Goal: Task Accomplishment & Management: Use online tool/utility

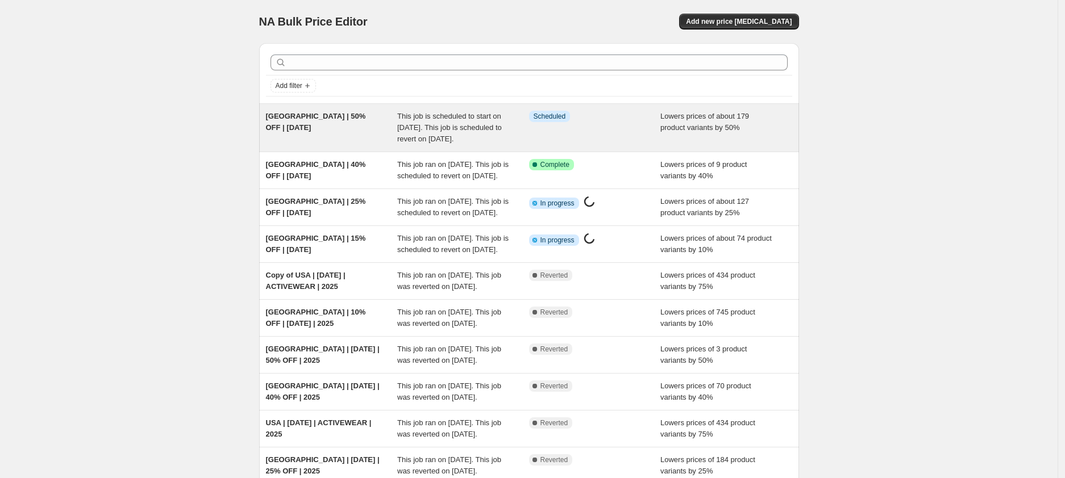
click at [327, 125] on div "[GEOGRAPHIC_DATA] | 50% OFF | [DATE]" at bounding box center [332, 128] width 132 height 34
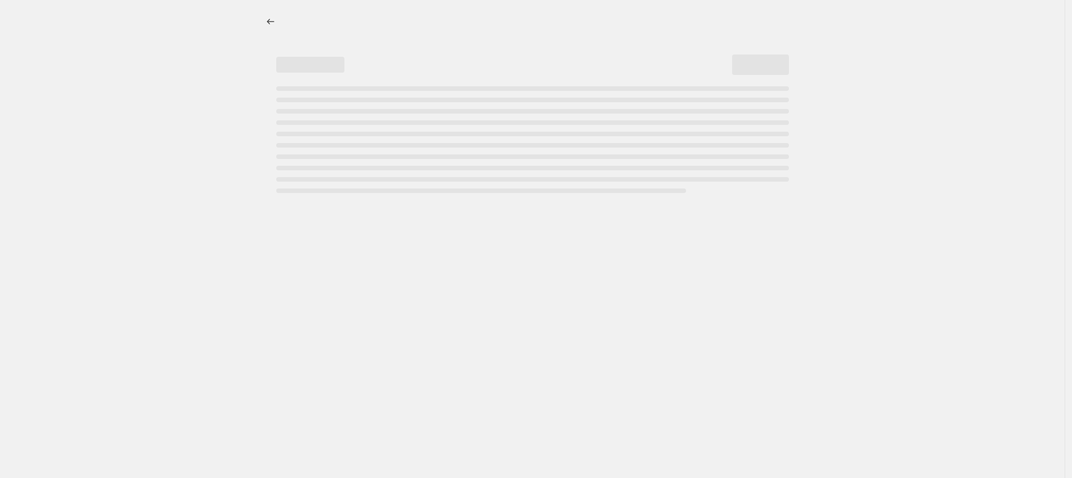
select select "percentage"
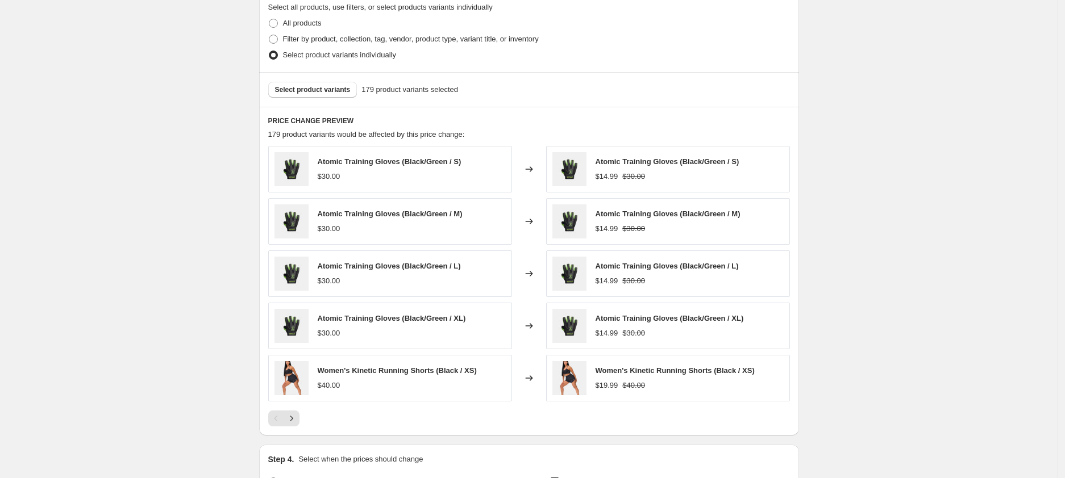
scroll to position [1038, 0]
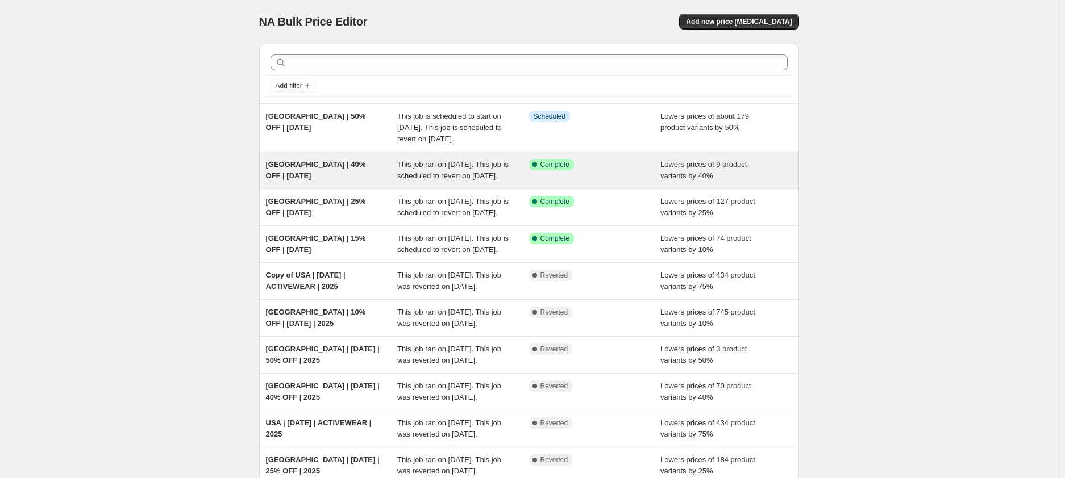
click at [366, 182] on div "[GEOGRAPHIC_DATA] | 40% OFF | [DATE]" at bounding box center [332, 170] width 132 height 23
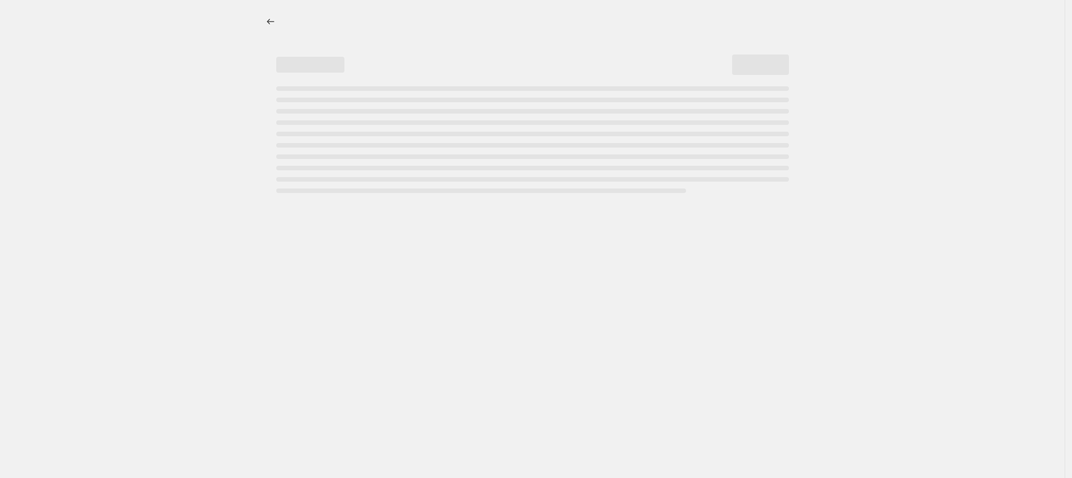
select select "percentage"
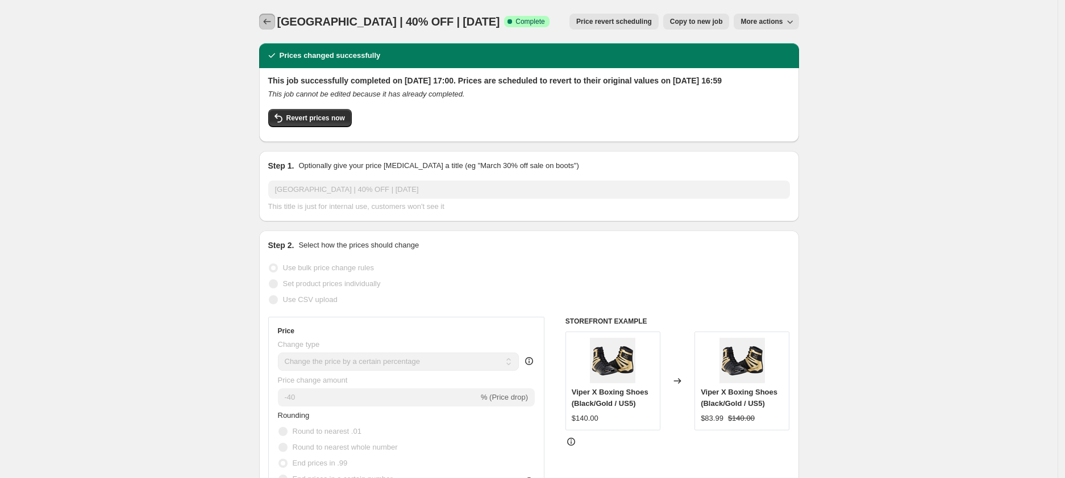
click at [266, 19] on icon "Price change jobs" at bounding box center [266, 21] width 11 height 11
